Goal: Find specific page/section: Find specific page/section

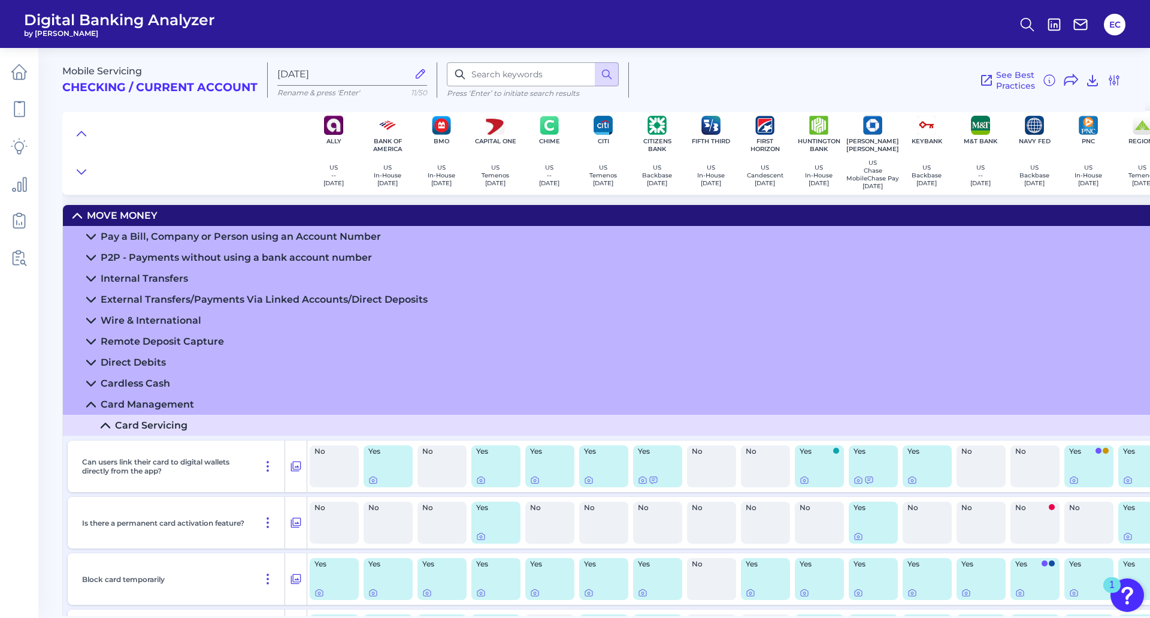
scroll to position [53, 0]
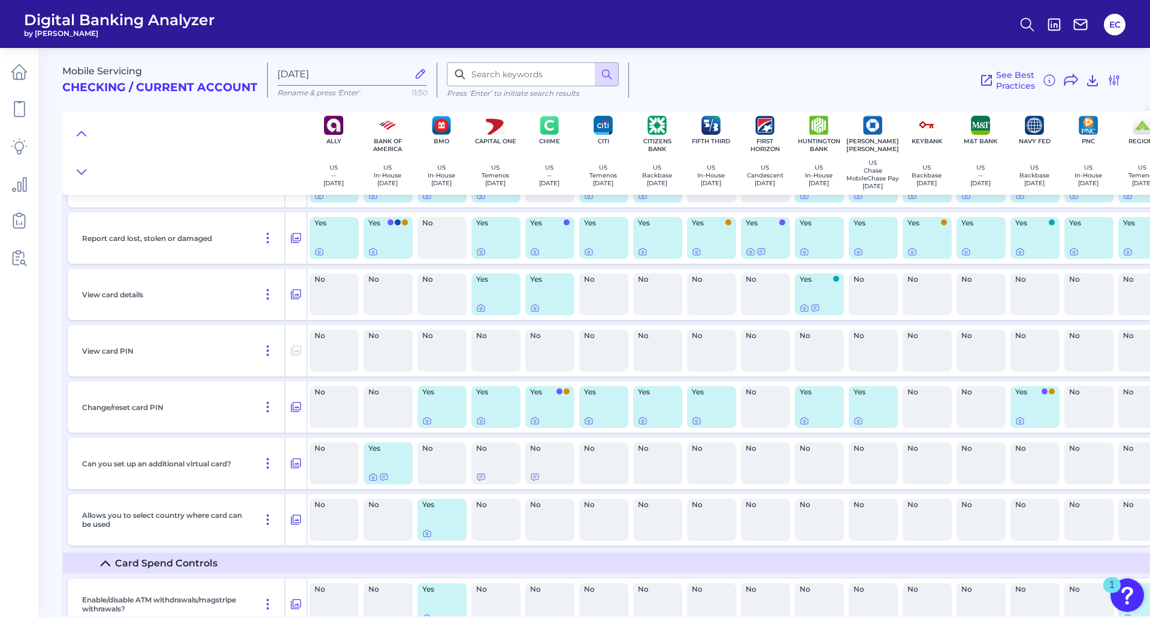
click at [875, 67] on div "See Best Practices Filters Clear all filters Experience Reset Mobile Servicing …" at bounding box center [875, 79] width 493 height 35
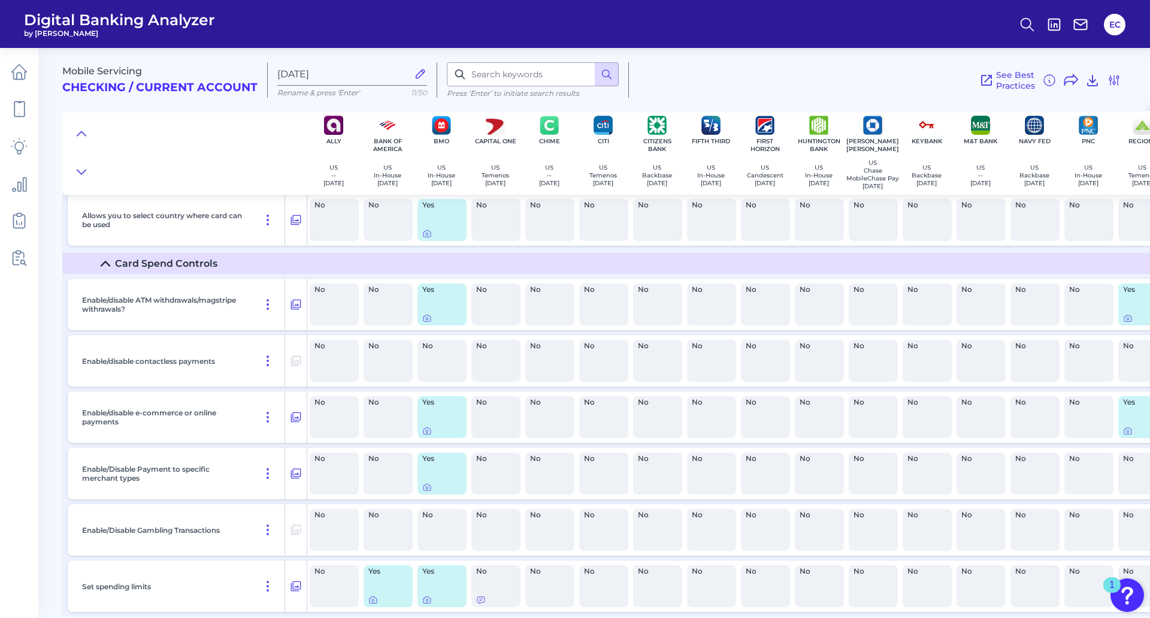
scroll to position [693, 0]
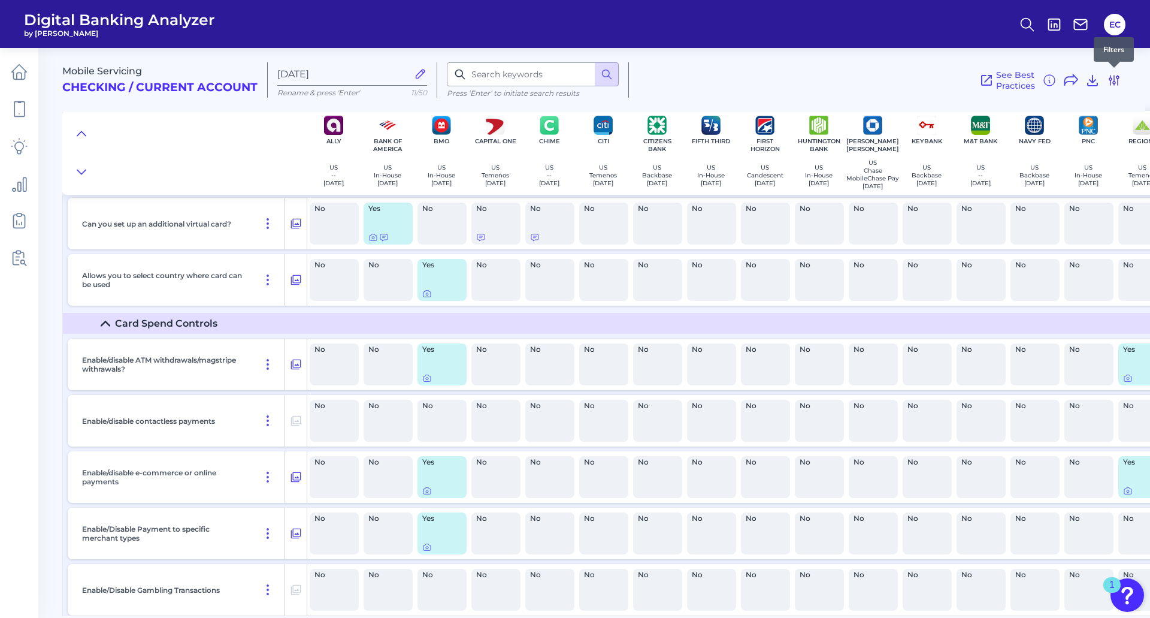
click at [1110, 86] on icon at bounding box center [1114, 80] width 14 height 14
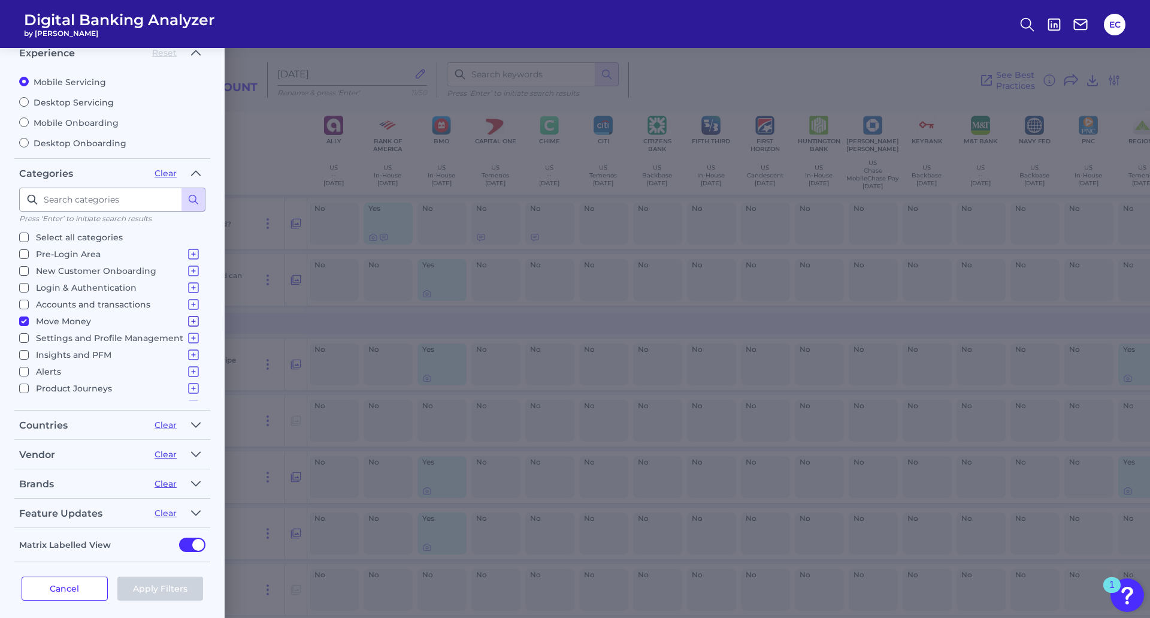
click at [186, 319] on icon at bounding box center [193, 321] width 14 height 14
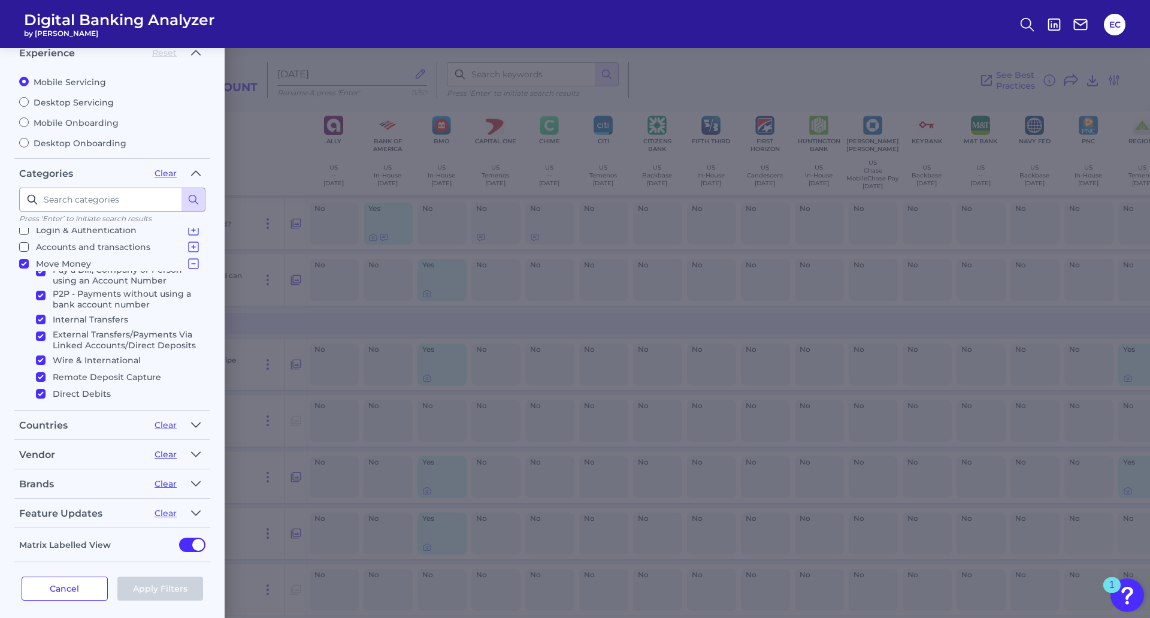
scroll to position [0, 0]
click at [44, 276] on input "Pay a Bill, Company or Person using an Account Number" at bounding box center [41, 281] width 10 height 10
checkbox input "false"
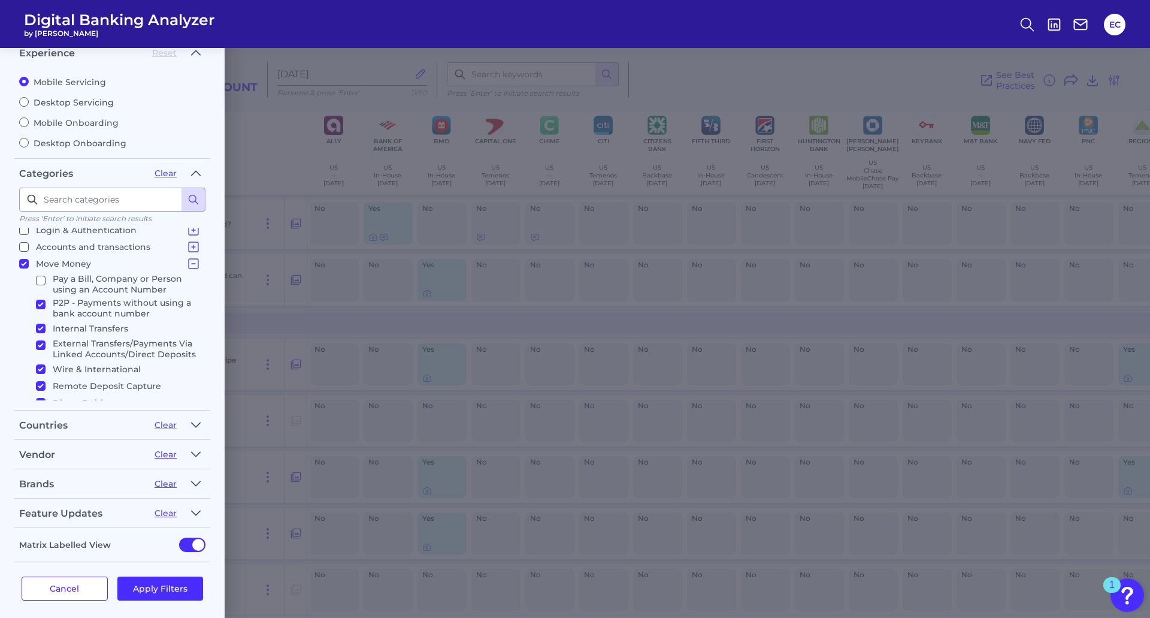
click at [38, 306] on input "P2P - Payments without using a bank account number" at bounding box center [41, 305] width 10 height 10
checkbox input "false"
drag, startPoint x: 43, startPoint y: 321, endPoint x: 39, endPoint y: 346, distance: 25.5
click at [43, 322] on label "Internal Transfers" at bounding box center [116, 328] width 160 height 14
click at [43, 324] on input "Internal Transfers" at bounding box center [41, 329] width 10 height 10
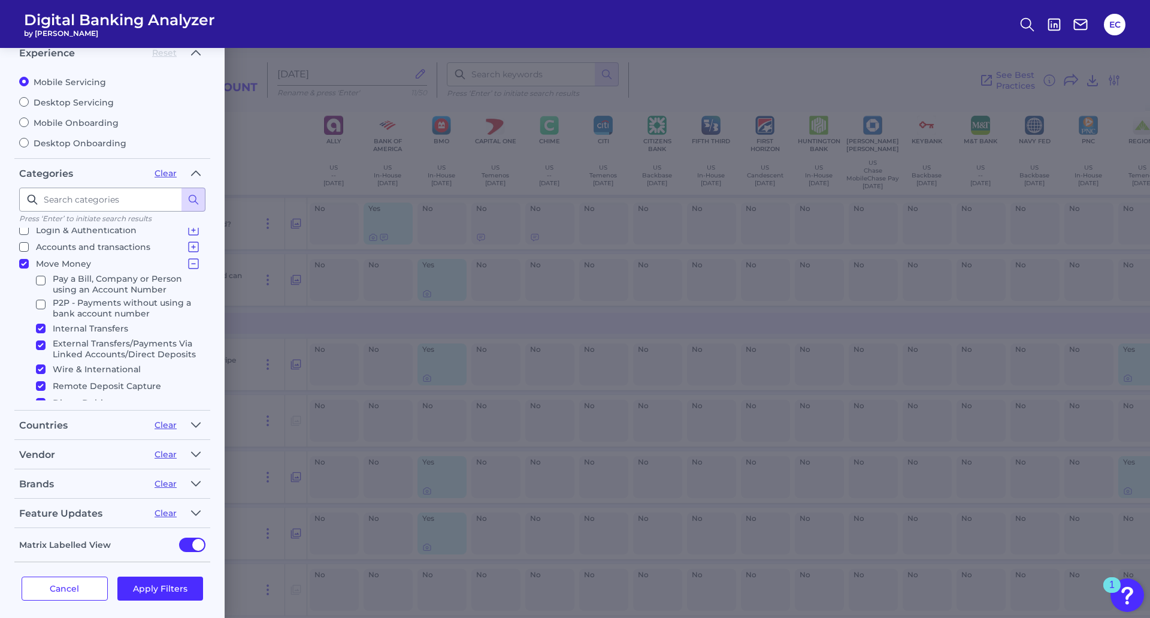
checkbox input "false"
click at [41, 342] on input "External Transfers/Payments Via Linked Accounts/Direct Deposits" at bounding box center [41, 345] width 10 height 10
checkbox input "false"
drag, startPoint x: 37, startPoint y: 383, endPoint x: 37, endPoint y: 390, distance: 6.6
click at [37, 374] on input "Wire & International" at bounding box center [41, 369] width 10 height 10
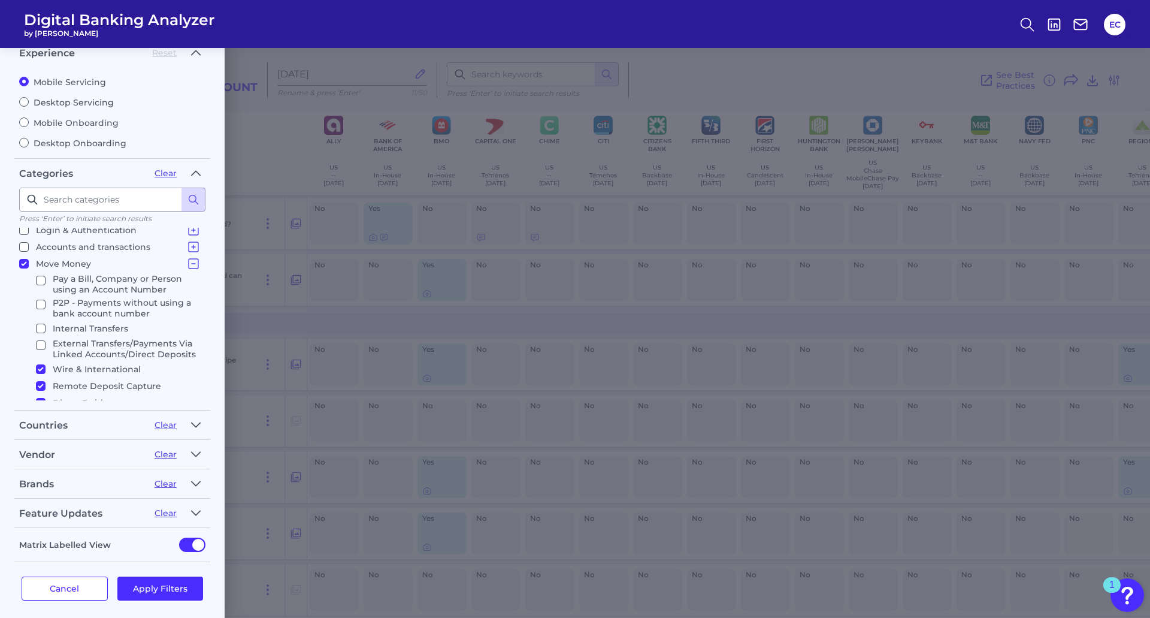
checkbox input "false"
click at [43, 367] on input "Remote Deposit Capture" at bounding box center [41, 369] width 10 height 10
checkbox input "false"
click at [44, 385] on input "Direct Debits" at bounding box center [41, 386] width 10 height 10
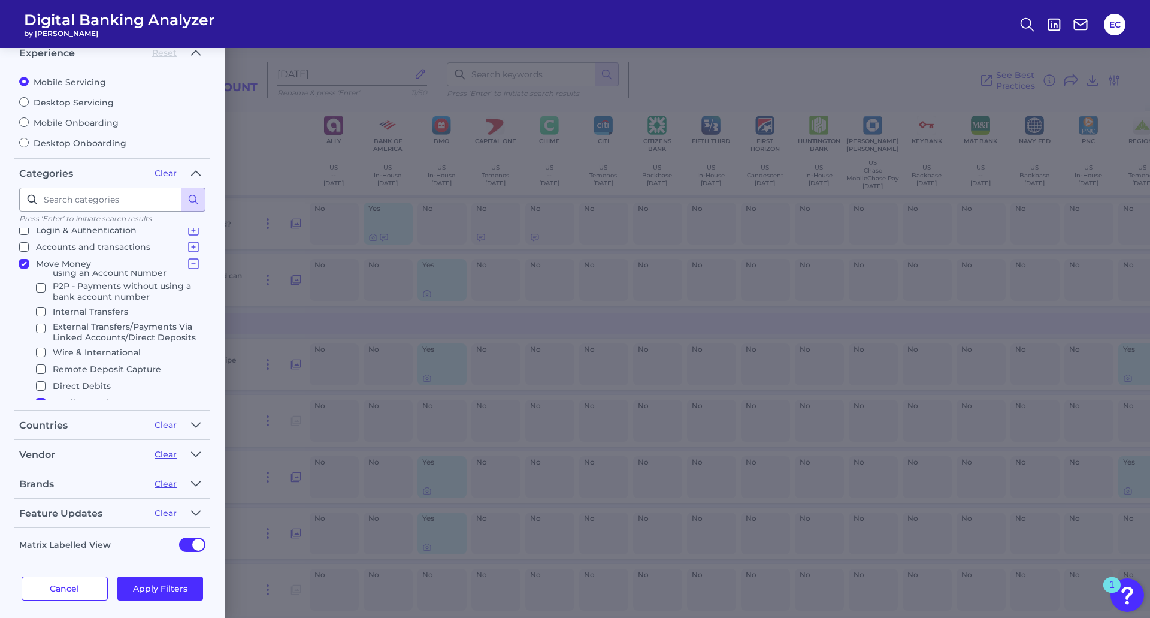
checkbox input "false"
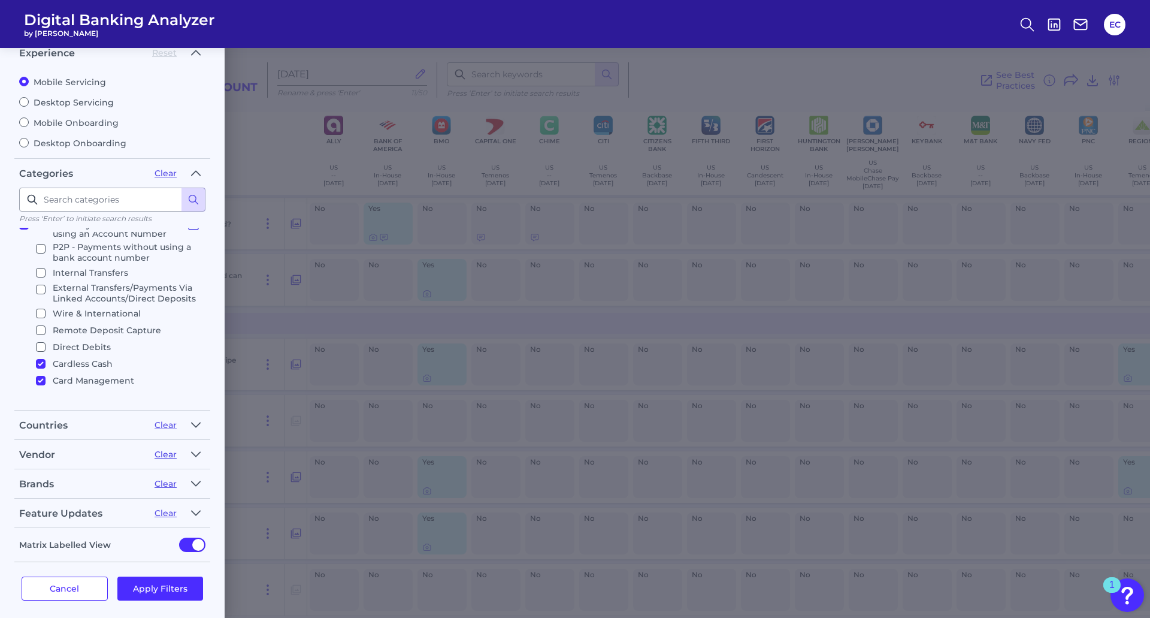
scroll to position [177, 0]
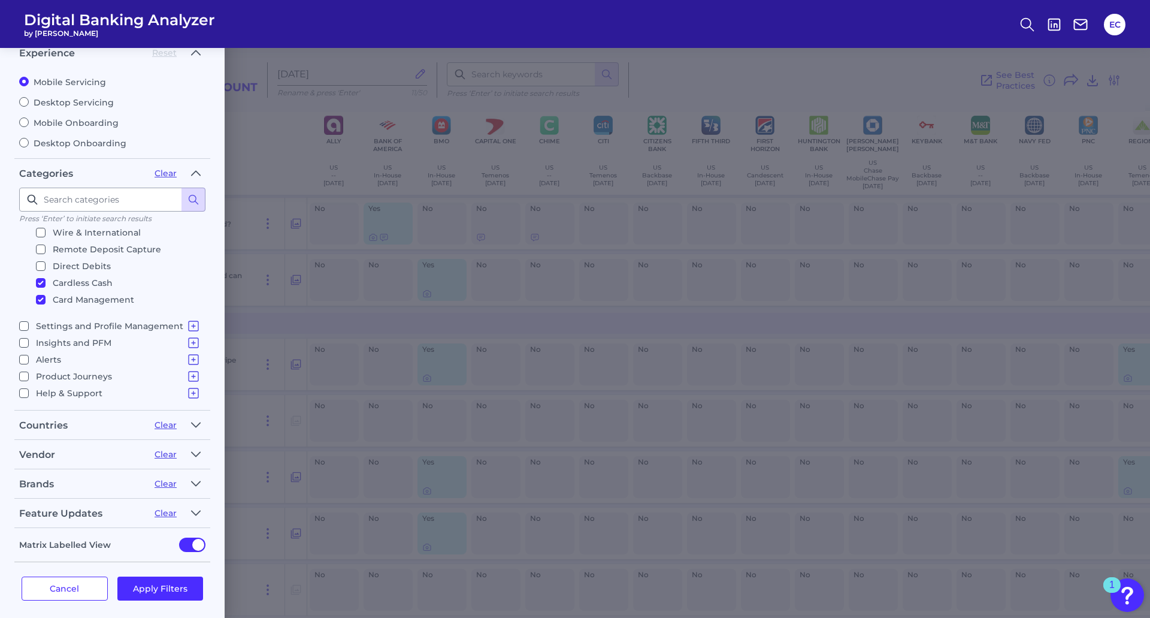
click at [41, 283] on input "Cardless Cash" at bounding box center [41, 283] width 10 height 10
checkbox input "false"
click at [165, 587] on button "Apply Filters" at bounding box center [160, 588] width 86 height 24
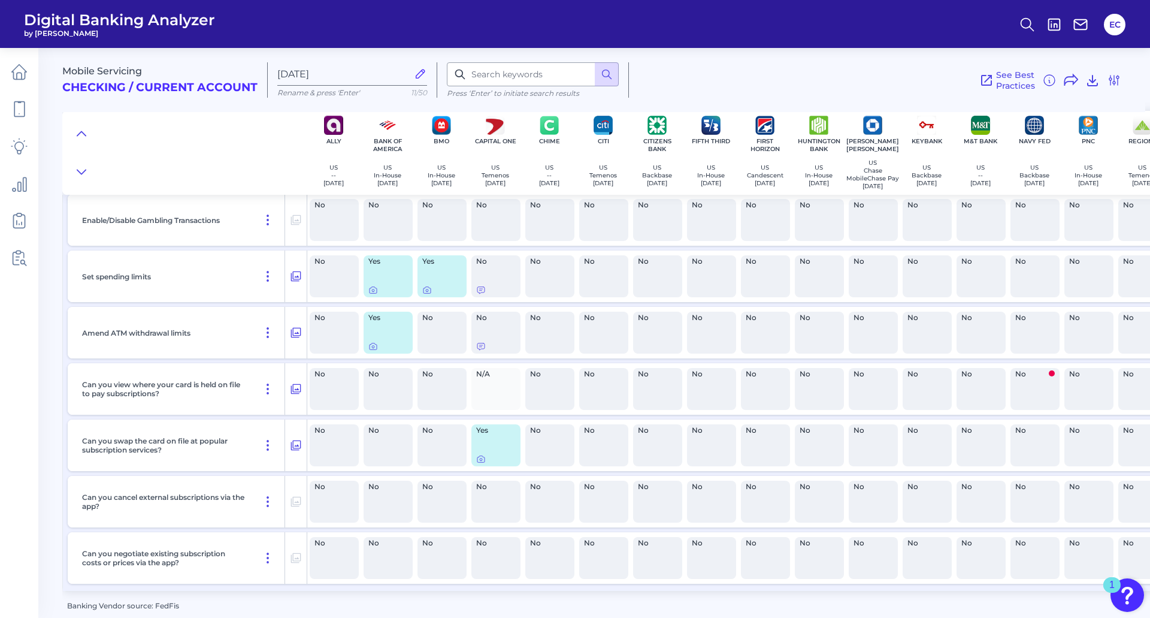
scroll to position [904, 0]
click at [1095, 83] on icon at bounding box center [1093, 80] width 14 height 14
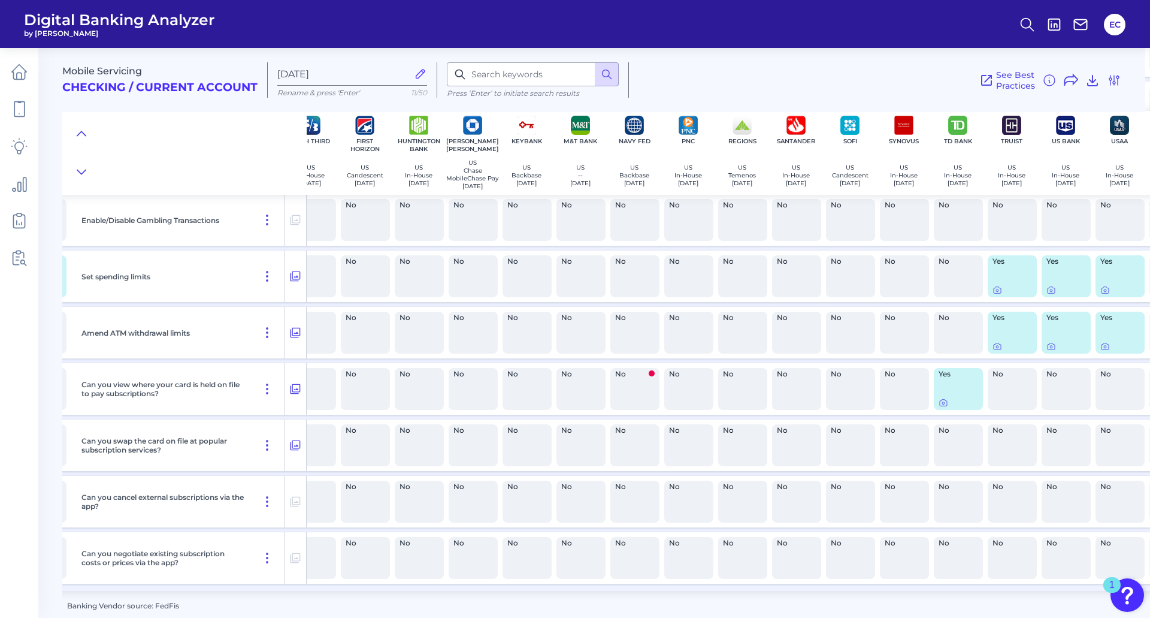
scroll to position [904, 515]
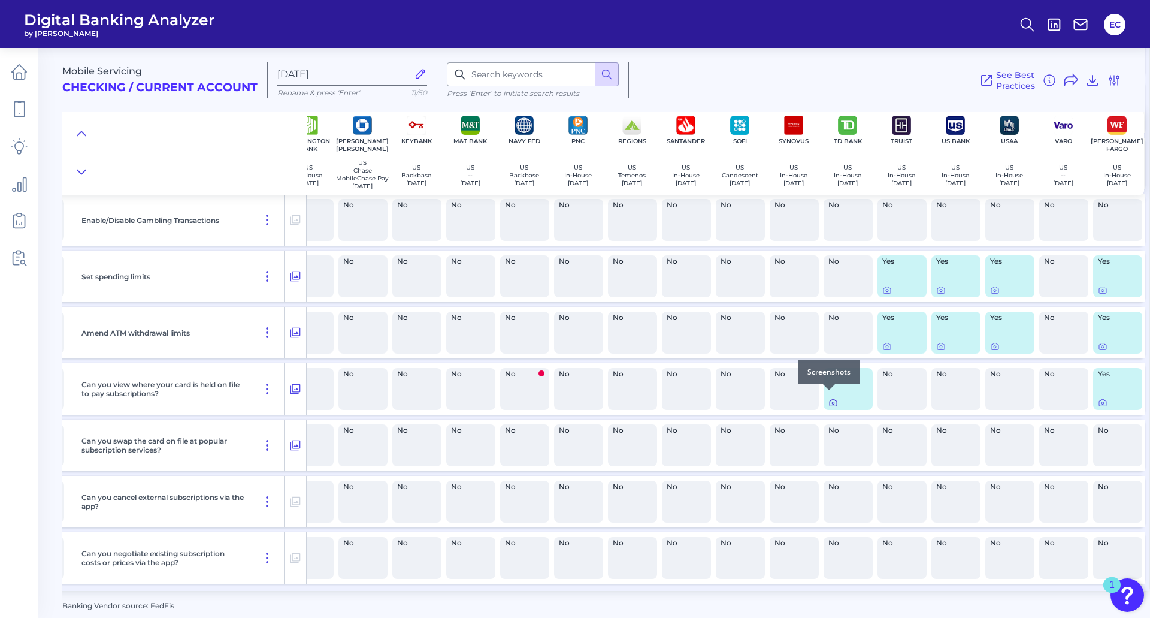
click at [829, 398] on icon at bounding box center [834, 403] width 10 height 10
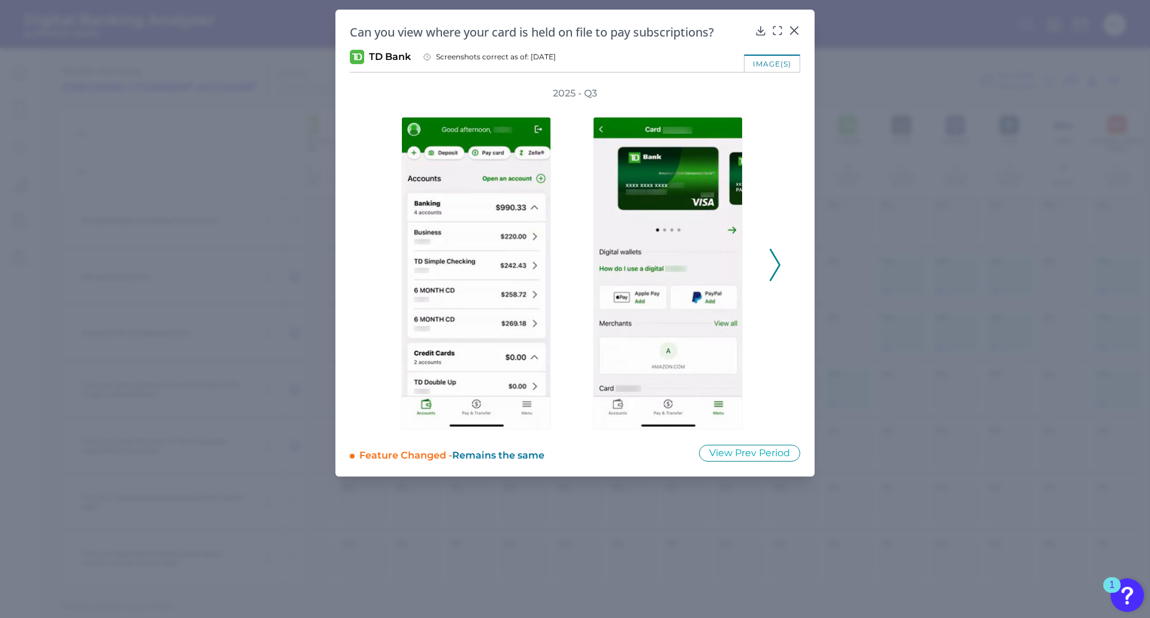
click at [777, 263] on icon at bounding box center [775, 265] width 11 height 32
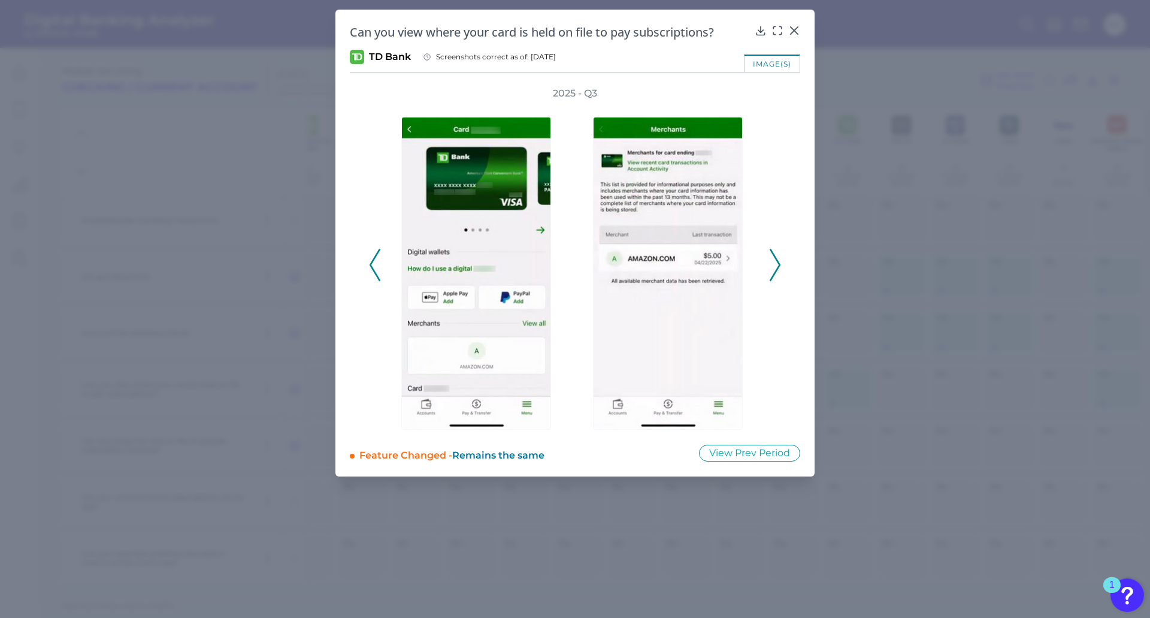
click at [774, 257] on icon at bounding box center [775, 265] width 11 height 32
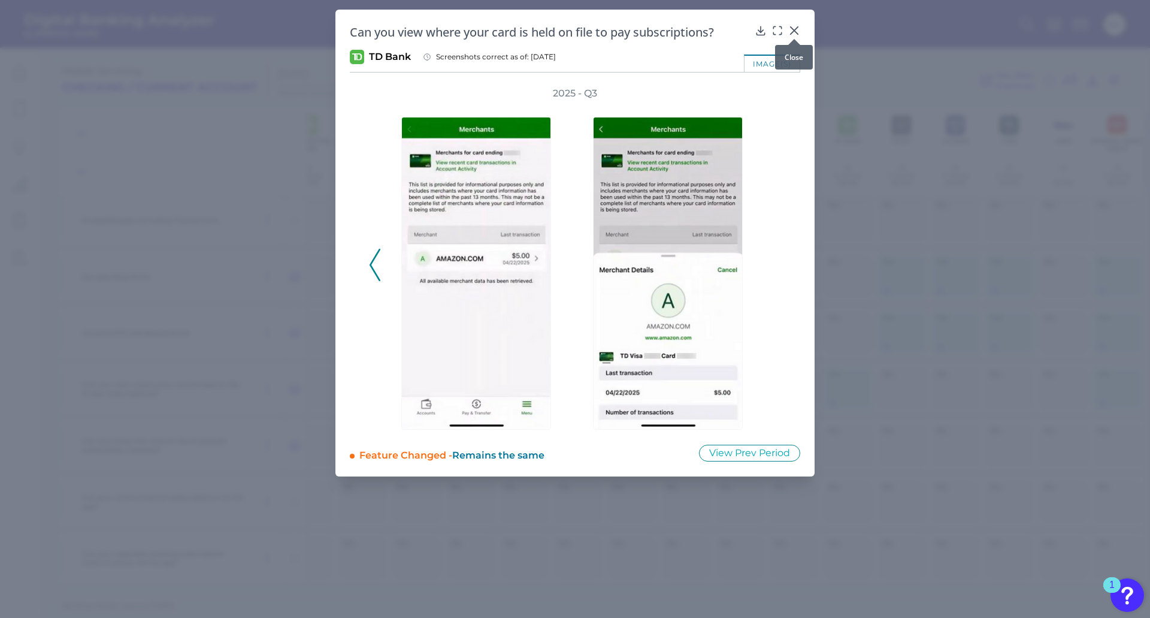
click at [794, 28] on icon at bounding box center [795, 31] width 12 height 12
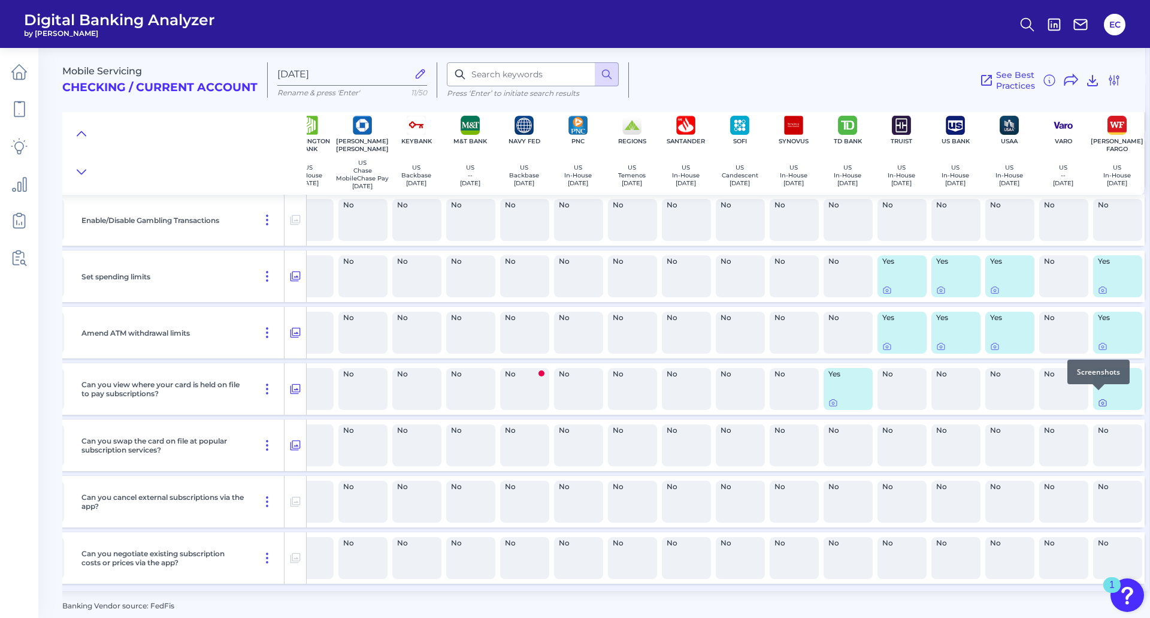
click at [1102, 402] on icon at bounding box center [1103, 403] width 2 height 2
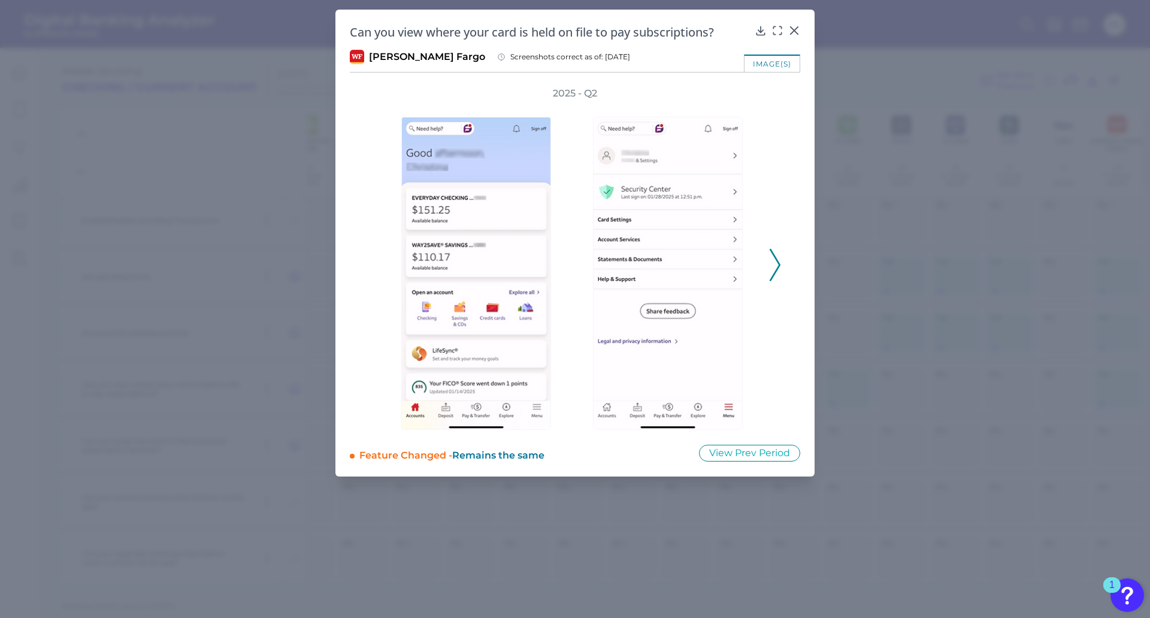
click at [774, 252] on icon at bounding box center [775, 265] width 11 height 32
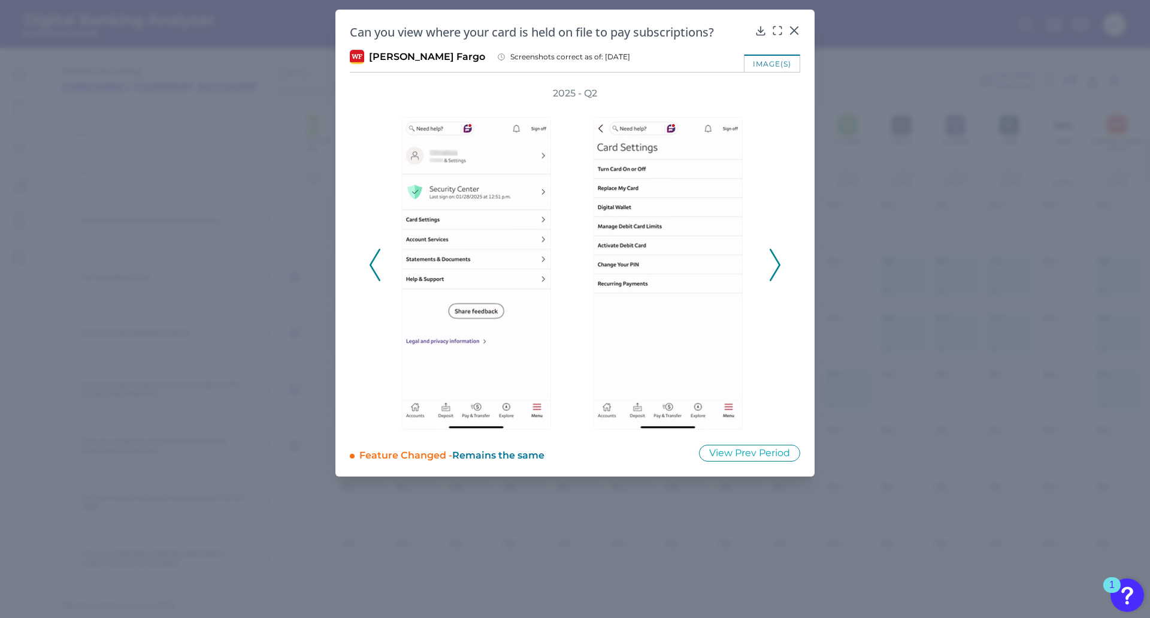
click at [774, 252] on icon at bounding box center [775, 265] width 11 height 32
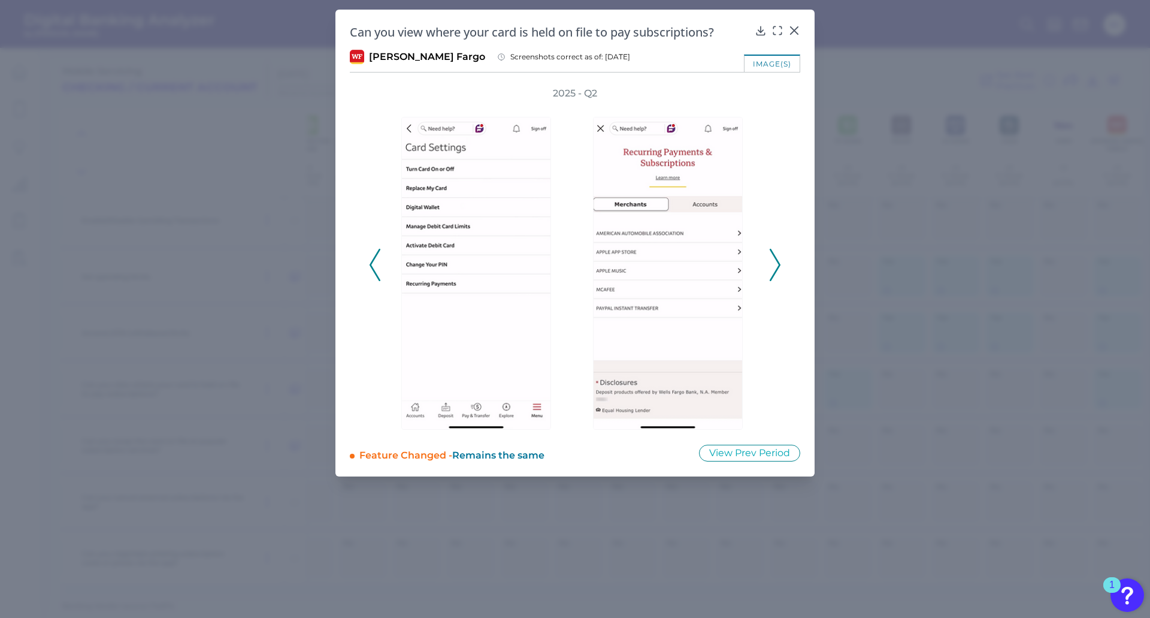
click at [778, 270] on icon at bounding box center [775, 265] width 11 height 32
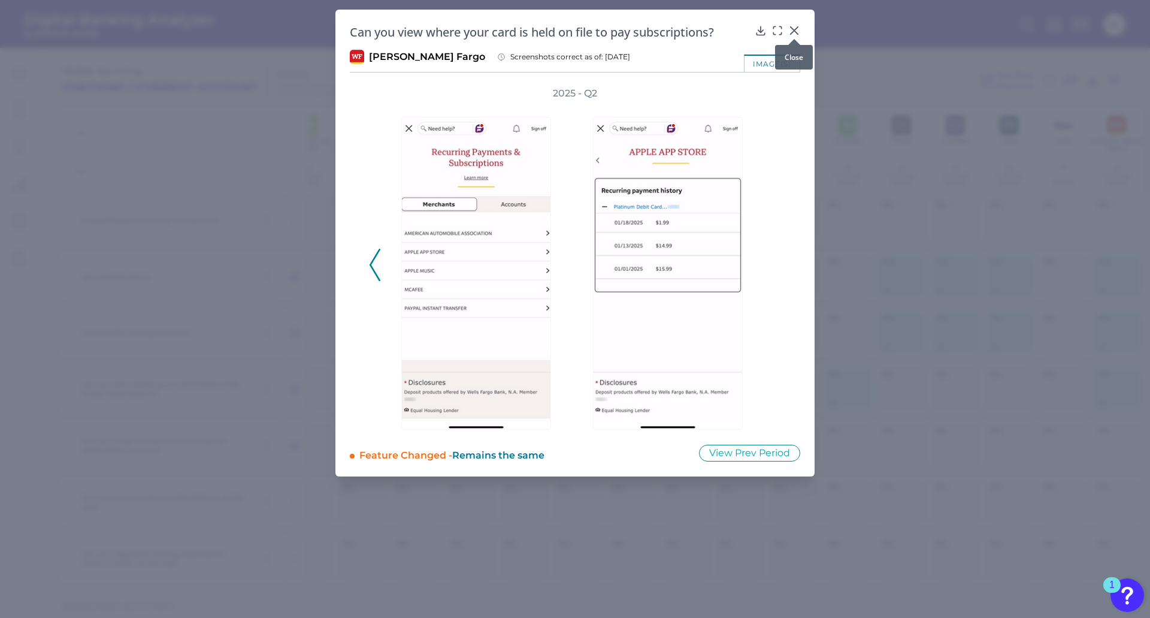
click at [793, 29] on icon at bounding box center [794, 30] width 7 height 7
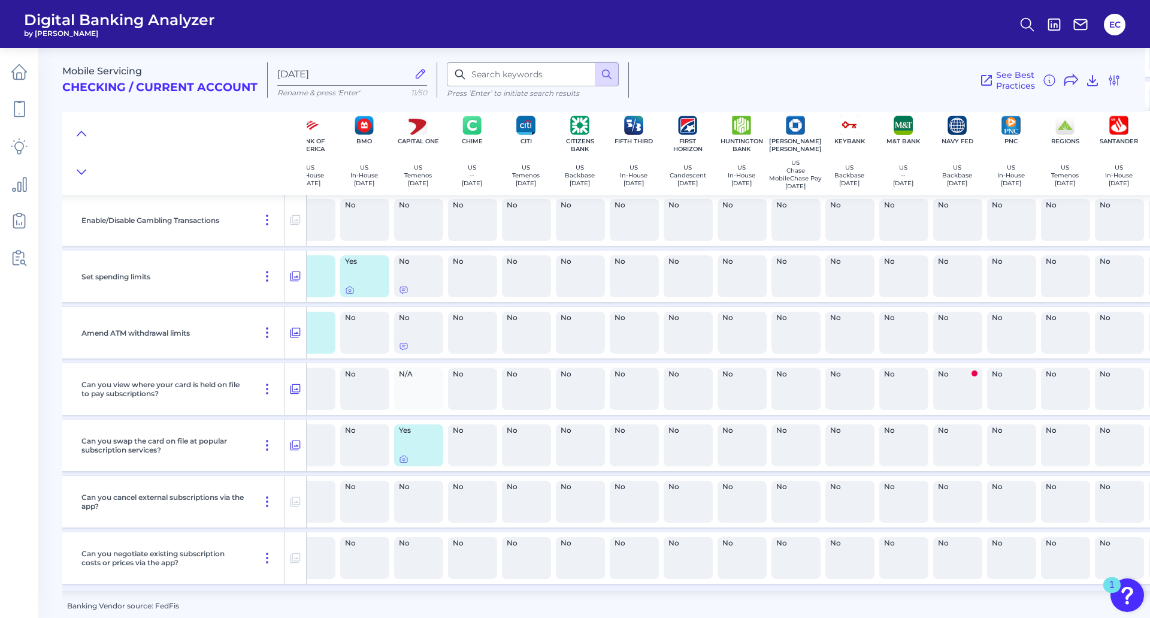
scroll to position [904, 0]
